Goal: Find contact information: Find contact information

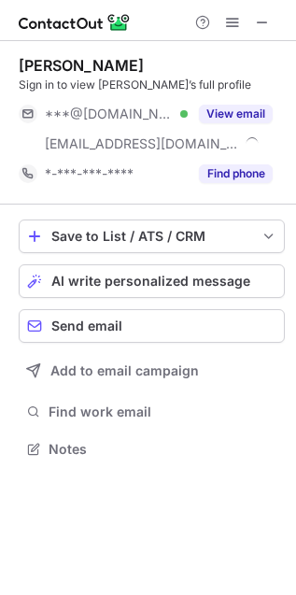
scroll to position [436, 296]
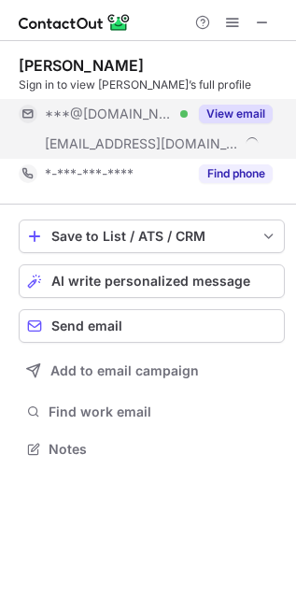
click at [252, 106] on button "View email" at bounding box center [236, 114] width 74 height 19
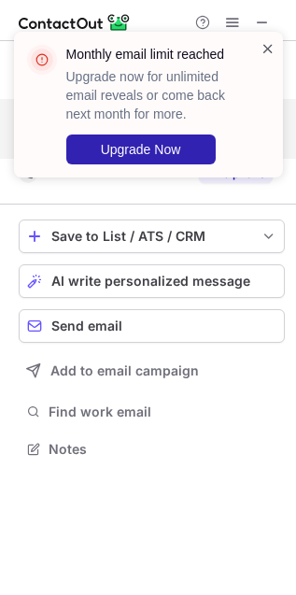
click at [262, 53] on span at bounding box center [268, 48] width 15 height 19
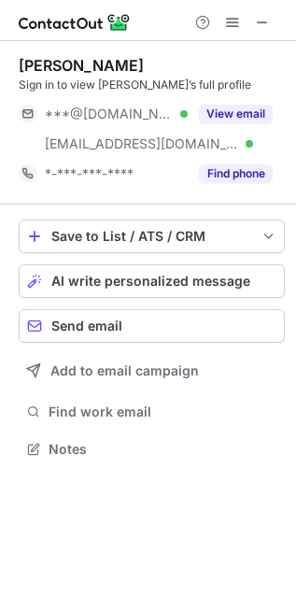
scroll to position [436, 296]
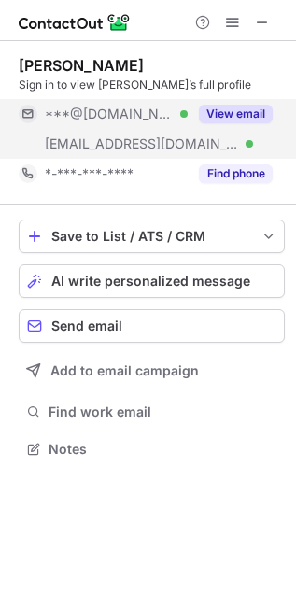
click at [213, 114] on button "View email" at bounding box center [236, 114] width 74 height 19
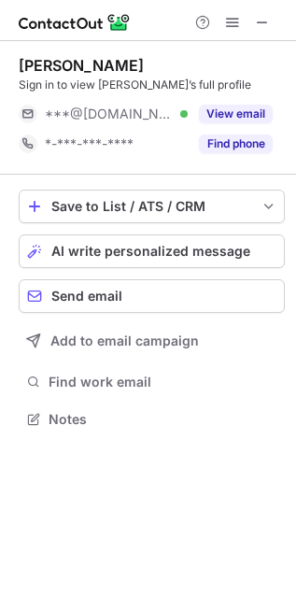
scroll to position [406, 296]
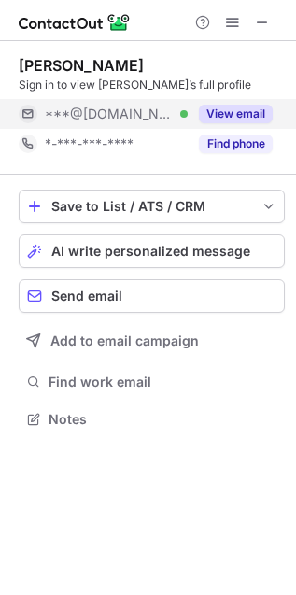
click at [176, 120] on div "***@gmail.com Verified" at bounding box center [116, 114] width 143 height 17
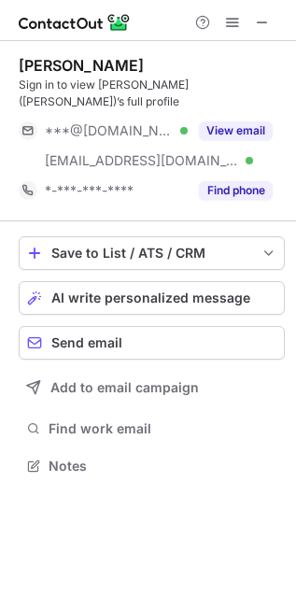
scroll to position [436, 296]
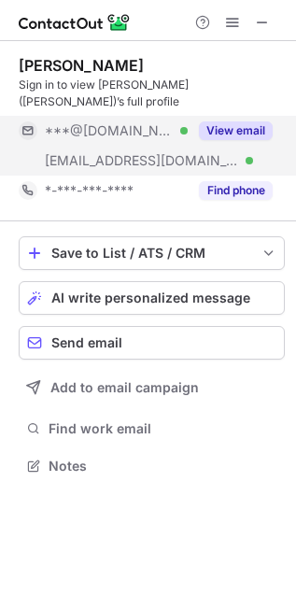
click at [246, 121] on button "View email" at bounding box center [236, 130] width 74 height 19
click at [246, 119] on div "[PERSON_NAME] Sign in to view [PERSON_NAME] ([PERSON_NAME])’s full profile ***@…" at bounding box center [148, 297] width 296 height 595
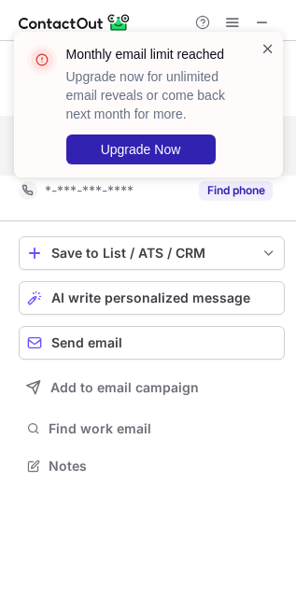
click at [274, 47] on span at bounding box center [268, 48] width 15 height 19
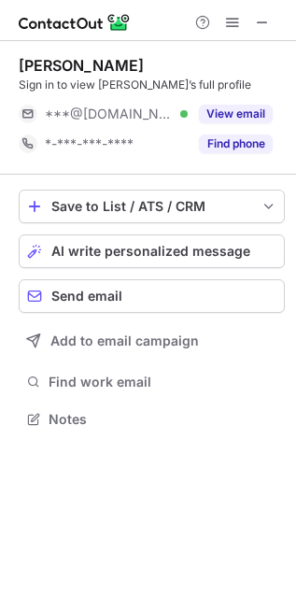
scroll to position [10, 9]
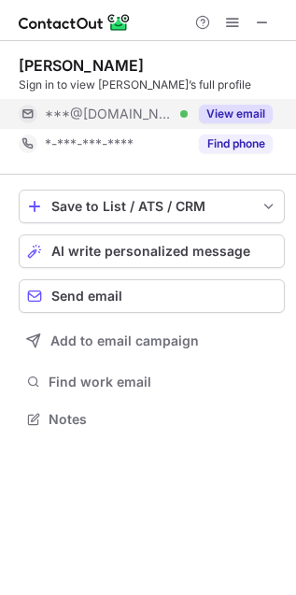
click at [231, 111] on button "View email" at bounding box center [236, 114] width 74 height 19
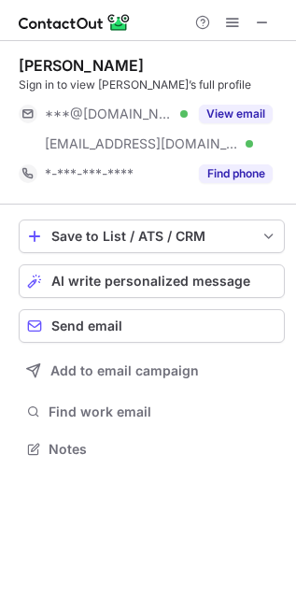
scroll to position [436, 296]
